Goal: Complete application form

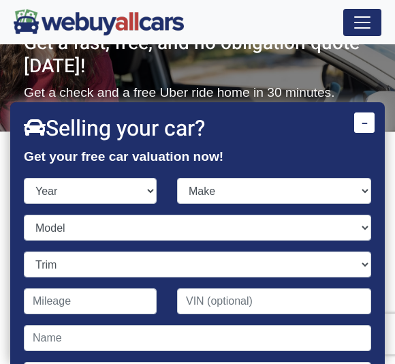
scroll to position [32, 0]
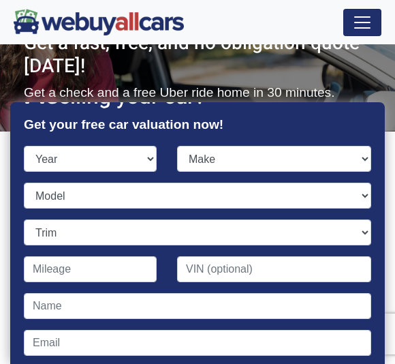
select select "2012"
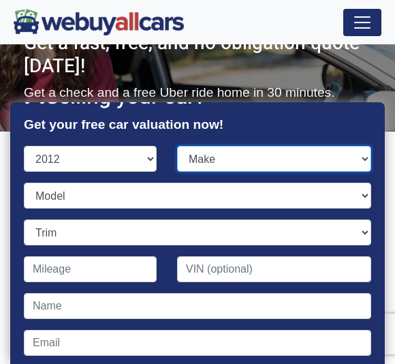
click at [258, 161] on select "Make" at bounding box center [274, 159] width 194 height 26
click at [291, 162] on select "Make Acura Aston [PERSON_NAME] Audi Bentley BMW Buick Cadillac Chevrolet Chrysl…" at bounding box center [274, 159] width 194 height 26
click at [337, 165] on select "Make Acura Aston [PERSON_NAME] Audi Bentley BMW Buick Cadillac Chevrolet Chrysl…" at bounding box center [274, 159] width 194 height 26
select select "Jeep"
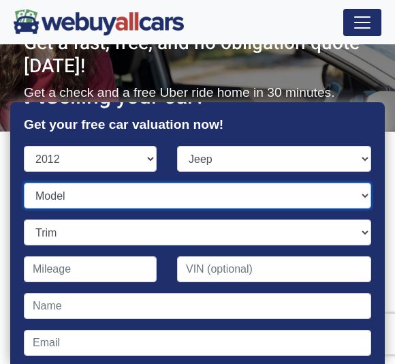
click at [166, 200] on select "Model" at bounding box center [198, 196] width 348 height 26
click at [215, 197] on select "Model Compass Grand Cherokee Liberty Patriot Wrangler" at bounding box center [198, 196] width 348 height 26
click at [249, 207] on select "Model Compass Grand Cherokee Liberty Patriot Wrangler" at bounding box center [198, 196] width 348 height 26
select select "Liberty"
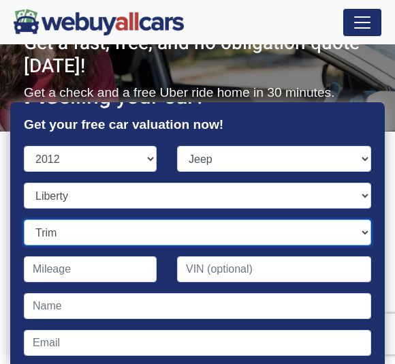
click at [153, 243] on select "Trim" at bounding box center [198, 233] width 348 height 26
select select "Limited Jet 4dr SUV 4WD (3.7L 6cyl)"
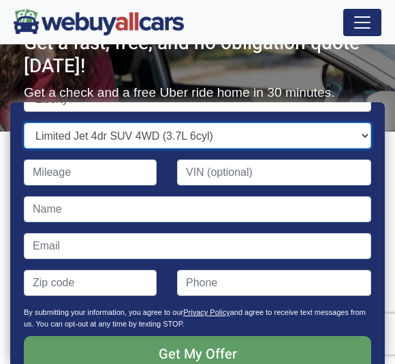
scroll to position [132, 0]
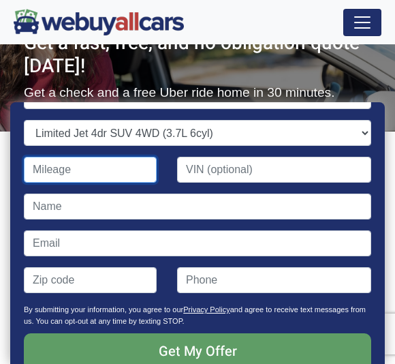
click at [114, 171] on input "Contact form" at bounding box center [90, 170] width 133 height 26
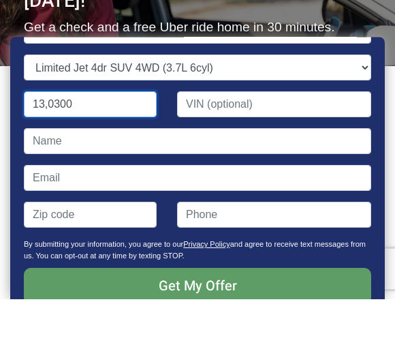
type input "130,300"
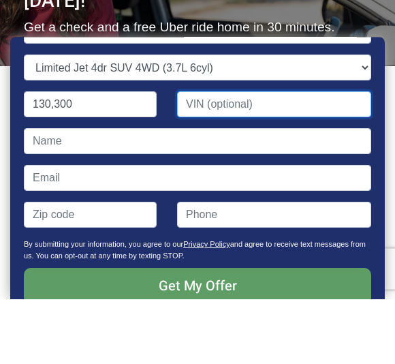
click at [290, 157] on input "Contact form" at bounding box center [274, 170] width 194 height 26
click at [261, 157] on input "Contact form" at bounding box center [274, 170] width 194 height 26
paste input "7 1C4PJMAK5CW1263"
type input "7 1C4PJMAK5CW1263"
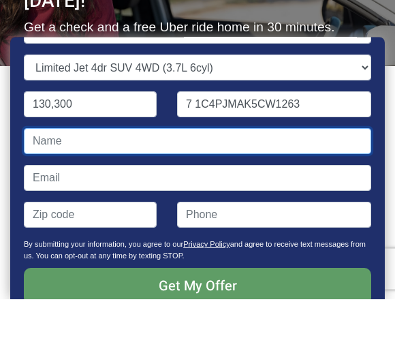
click at [237, 194] on input "Contact form" at bounding box center [198, 207] width 348 height 26
type input "[PERSON_NAME]"
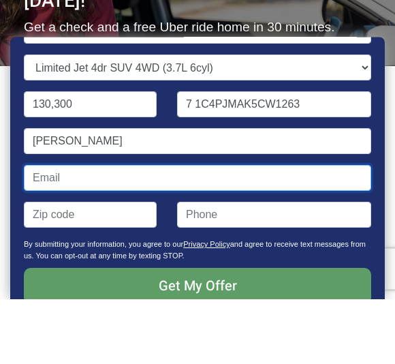
click at [181, 230] on input "Contact form" at bounding box center [198, 243] width 348 height 26
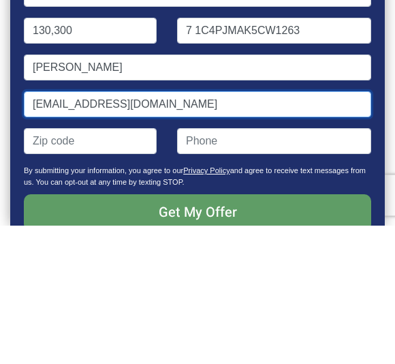
type input "[EMAIL_ADDRESS][DOMAIN_NAME]"
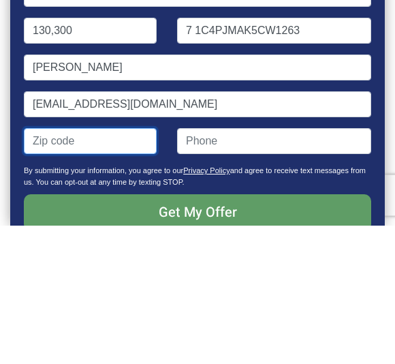
click at [103, 267] on input "Contact form" at bounding box center [90, 280] width 133 height 26
type input "07040"
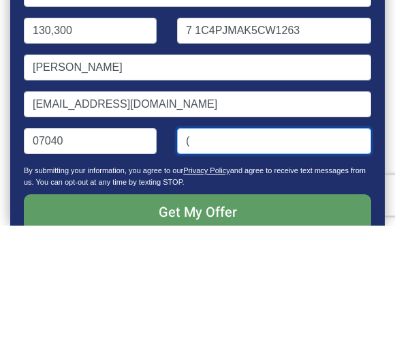
click at [259, 267] on input "(" at bounding box center [274, 280] width 194 height 26
click at [231, 267] on input "(" at bounding box center [274, 280] width 194 height 26
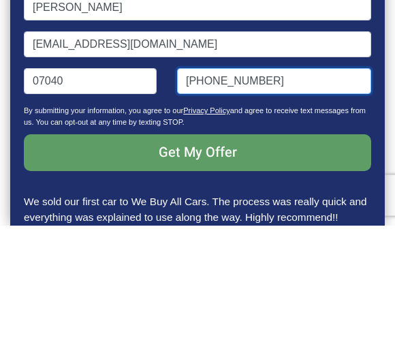
scroll to position [190, 0]
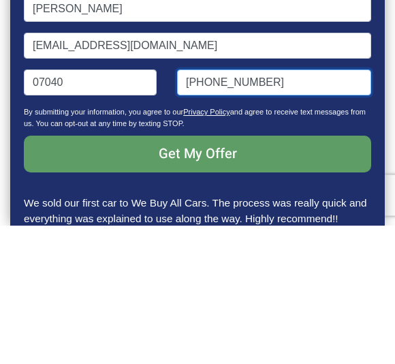
type input "[PHONE_NUMBER]"
click at [297, 275] on input "Get My Offer" at bounding box center [198, 293] width 348 height 37
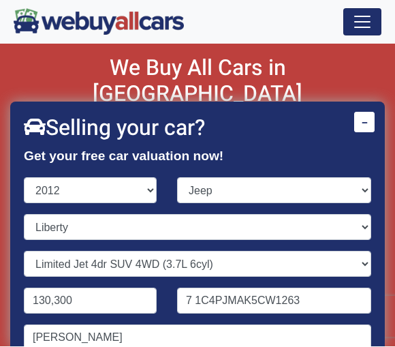
scroll to position [2183, 0]
